Goal: Information Seeking & Learning: Learn about a topic

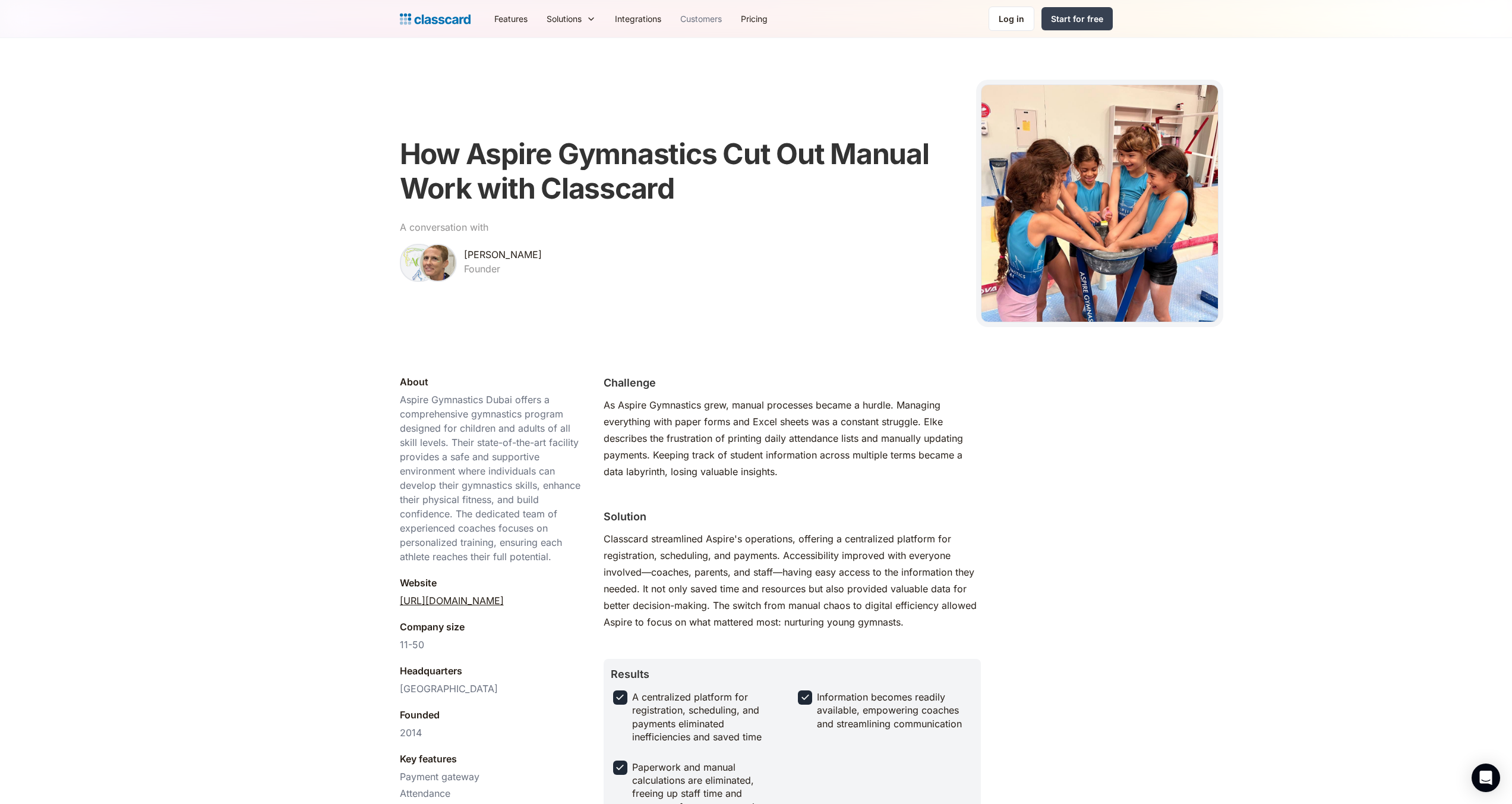
click at [701, 22] on link "Customers" at bounding box center [700, 19] width 60 height 27
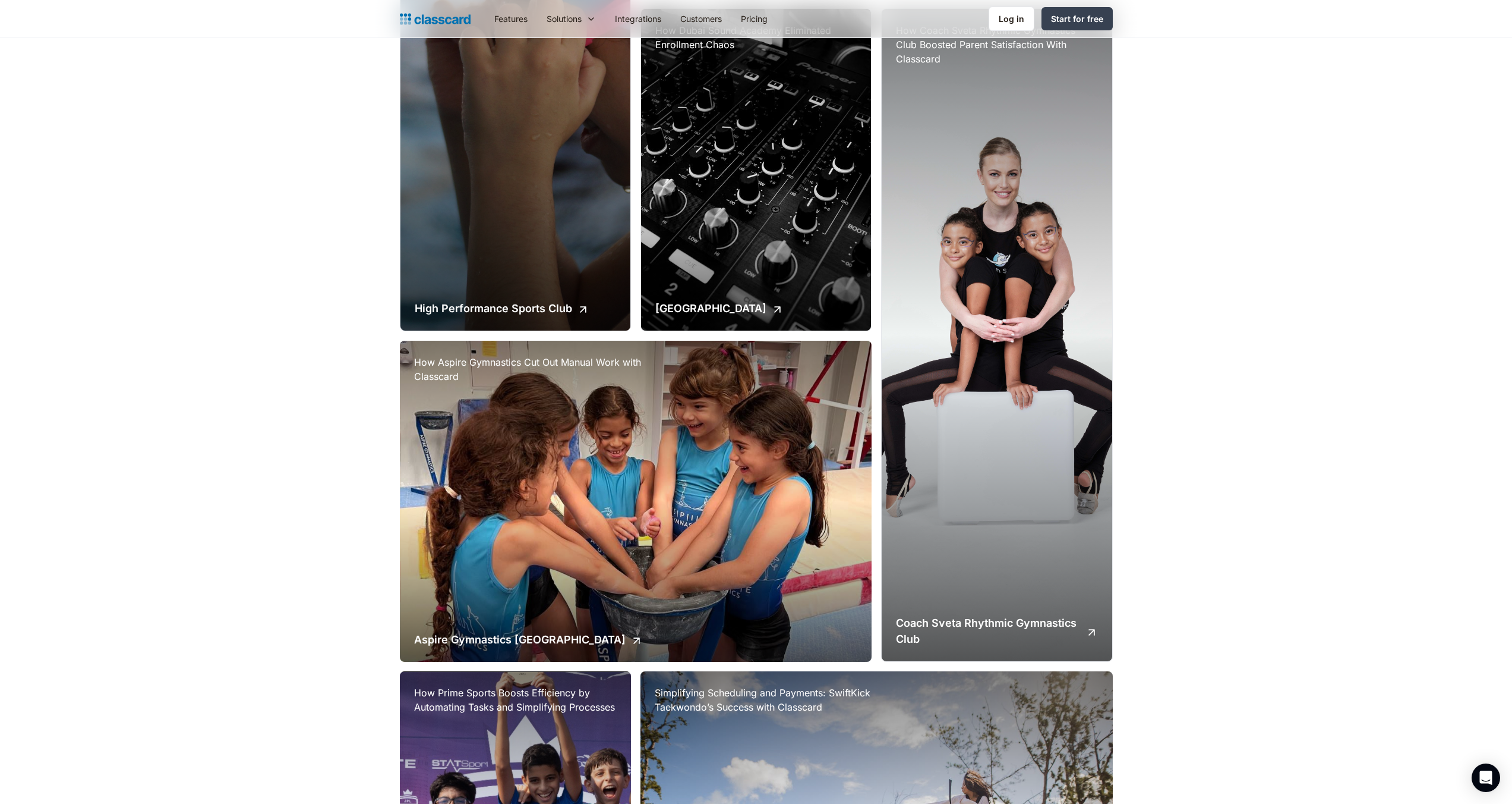
scroll to position [1249, 0]
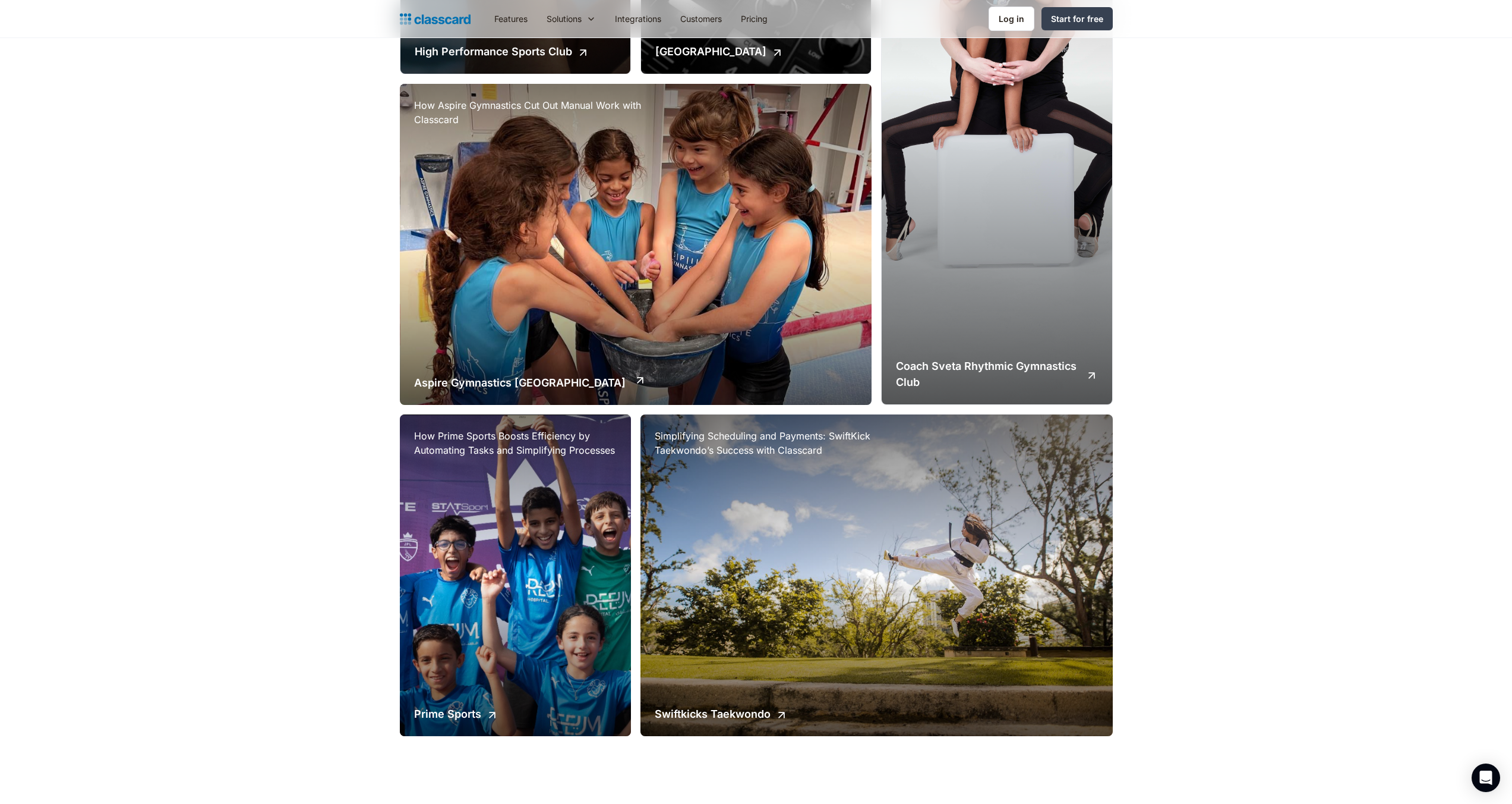
click at [623, 242] on div "How Aspire Gymnastics Cut Out Manual Work with Classcard Aspire Gymnastics Dubai" at bounding box center [636, 244] width 472 height 322
